Goal: Ask a question

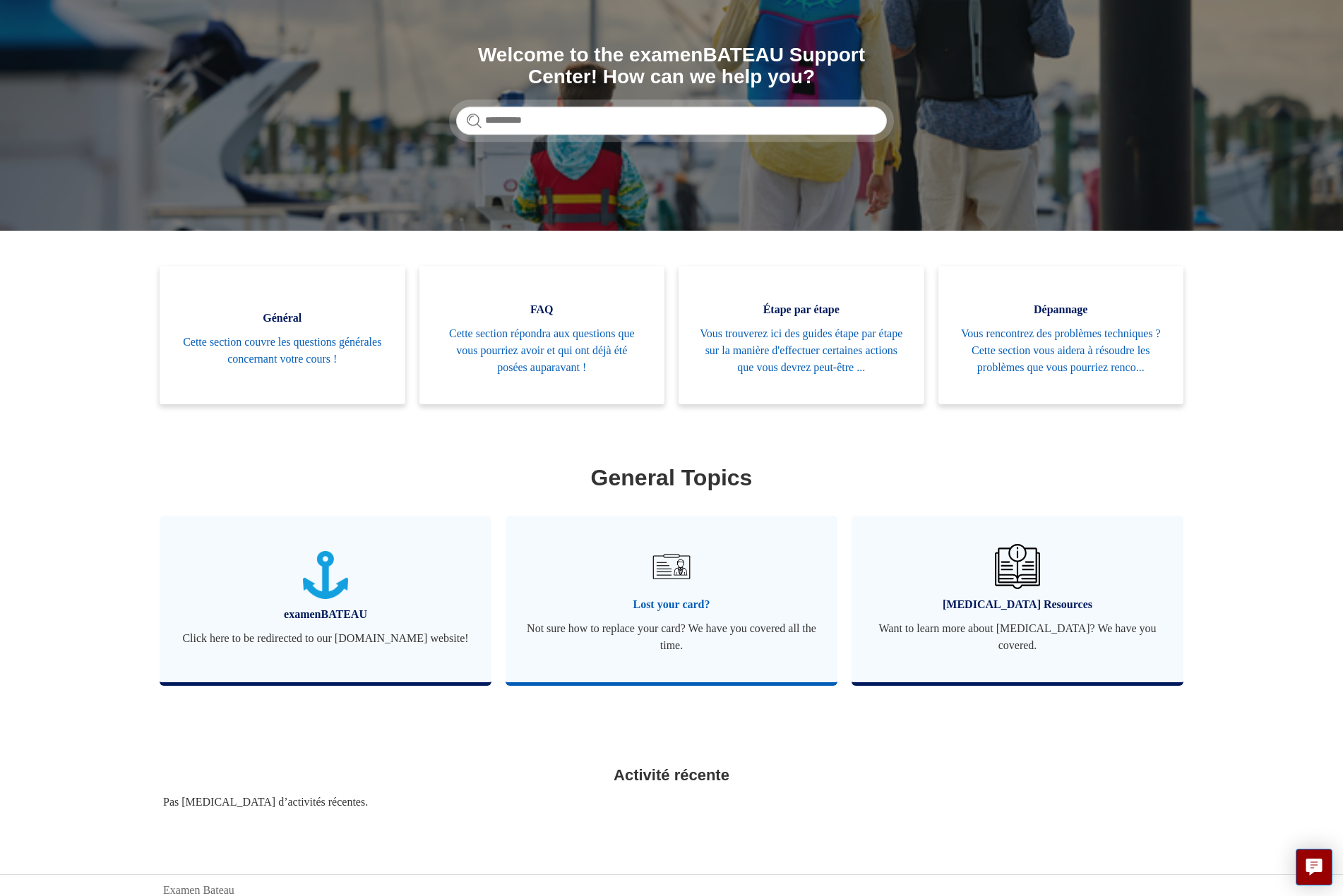
scroll to position [198, 0]
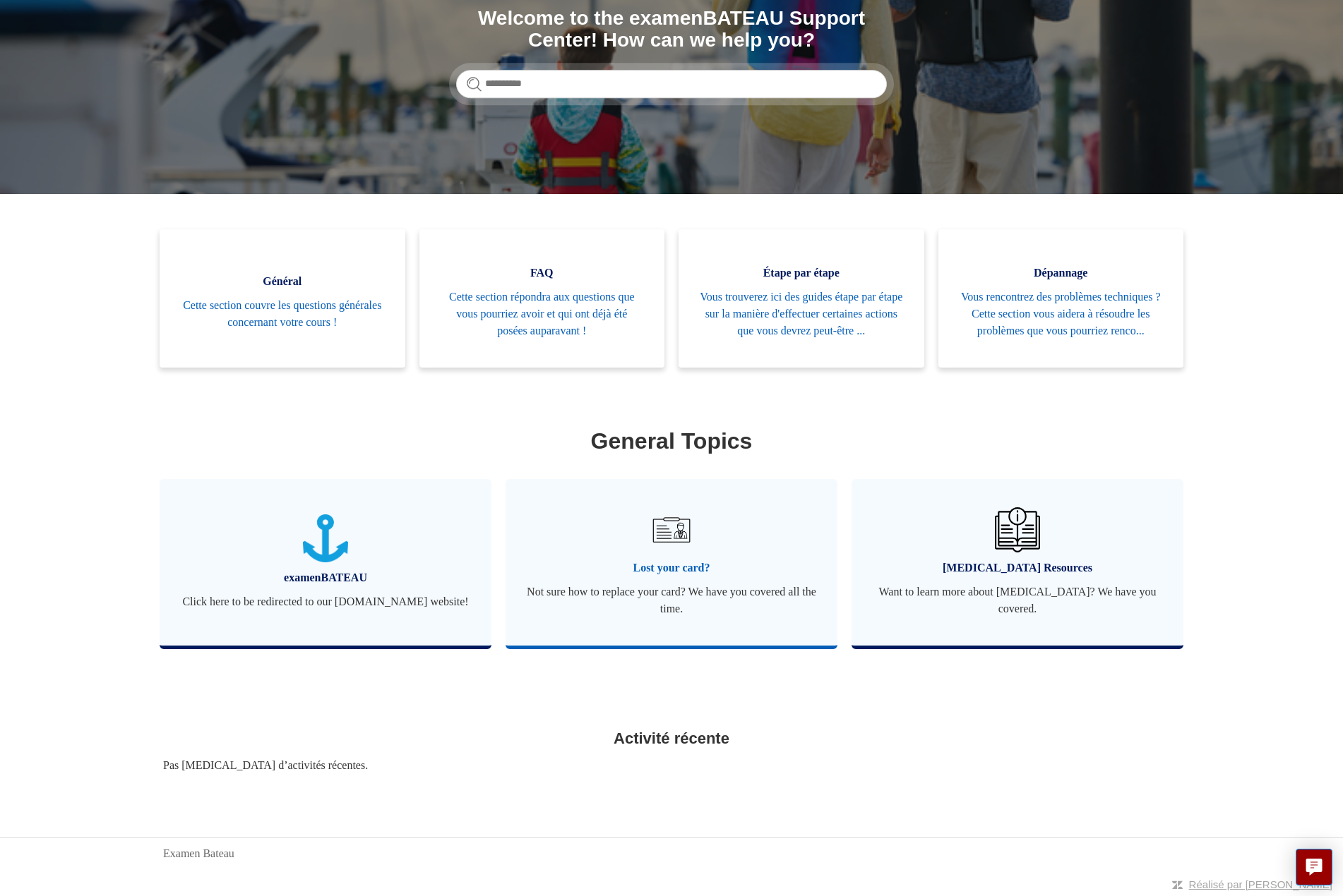
click at [665, 567] on span "Lost your card?" at bounding box center [672, 567] width 290 height 17
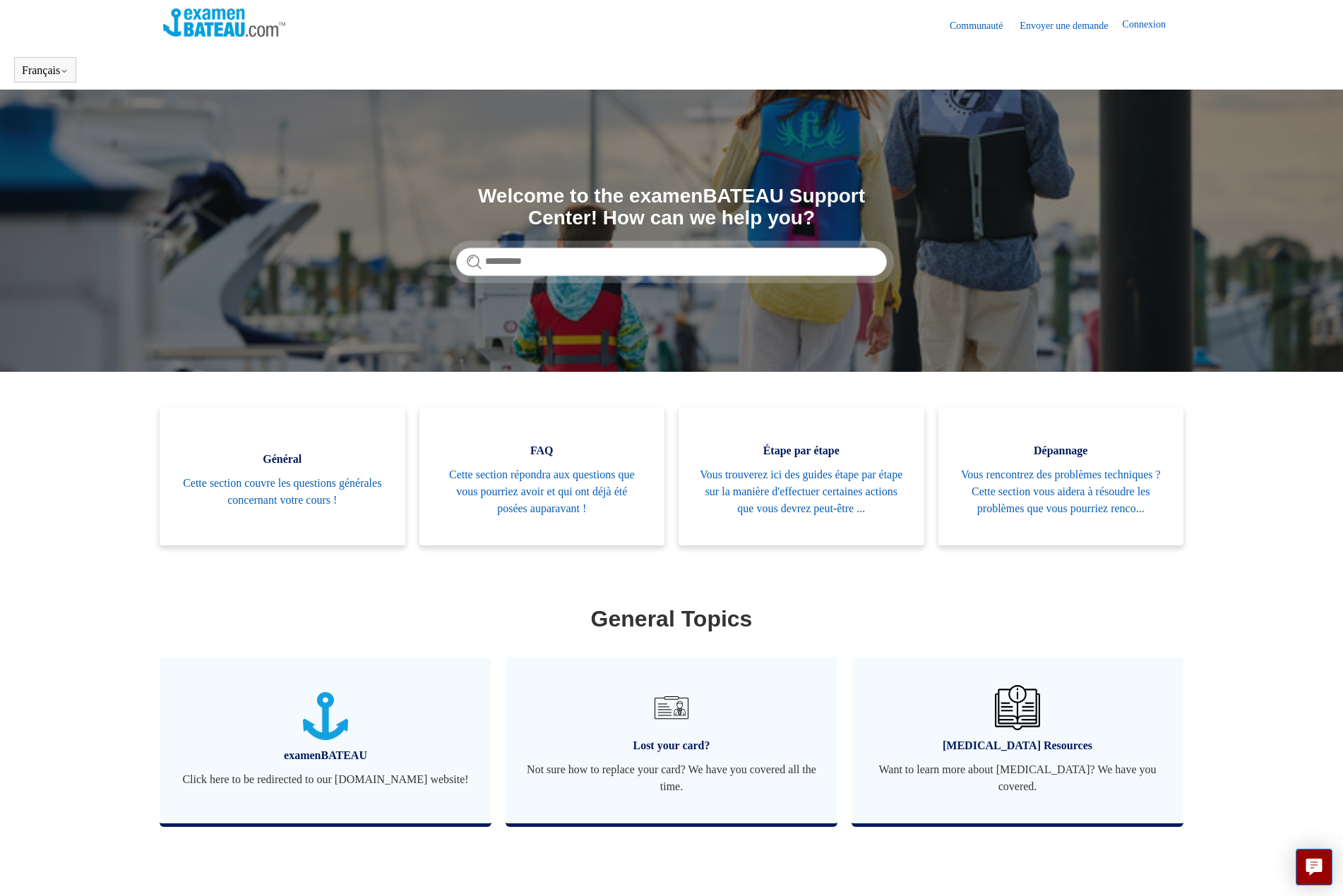
click at [1060, 25] on link "Envoyer une demande" at bounding box center [1070, 26] width 102 height 15
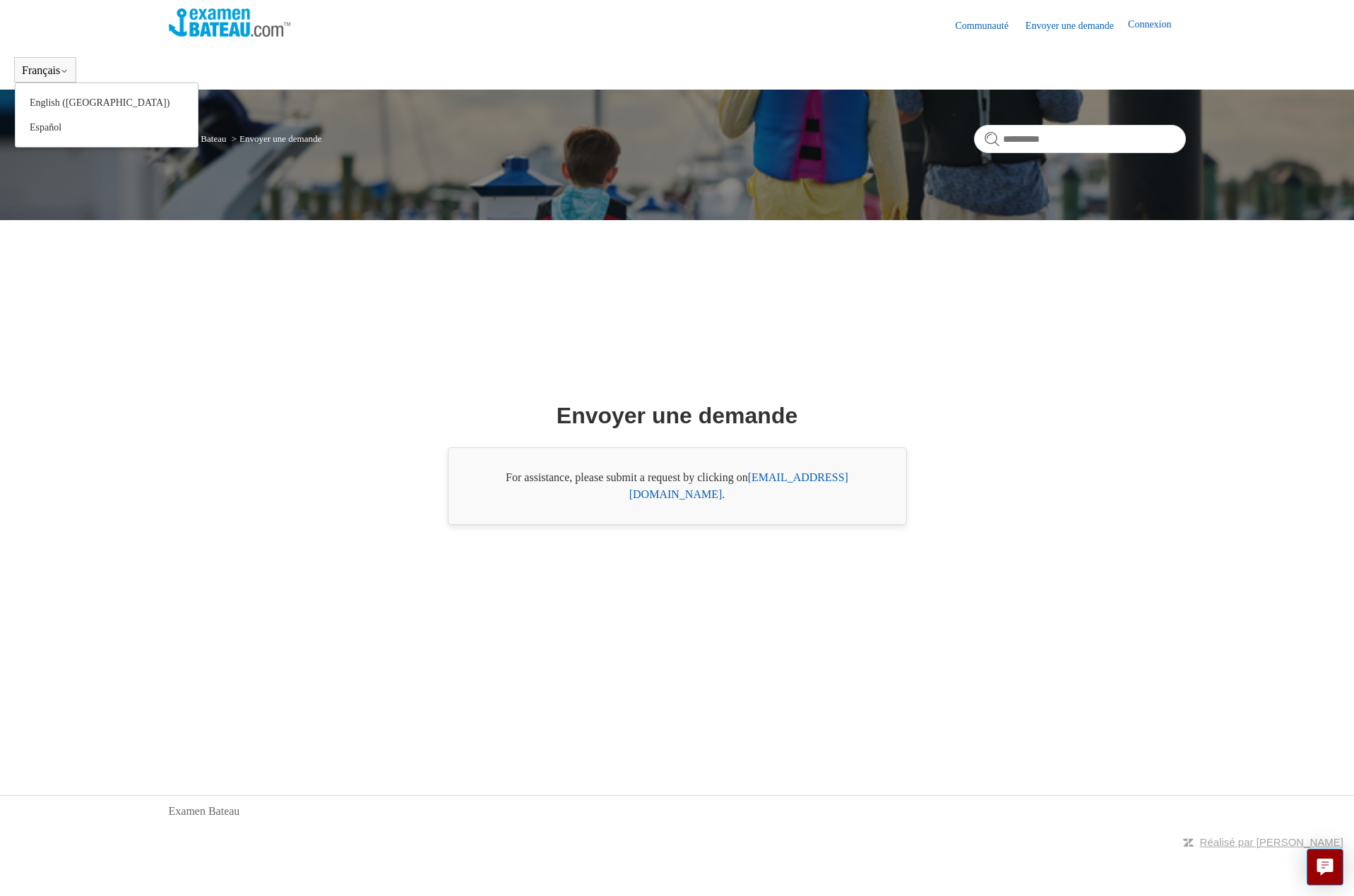
click at [41, 68] on button "Français" at bounding box center [45, 70] width 47 height 13
